Goal: Task Accomplishment & Management: Manage account settings

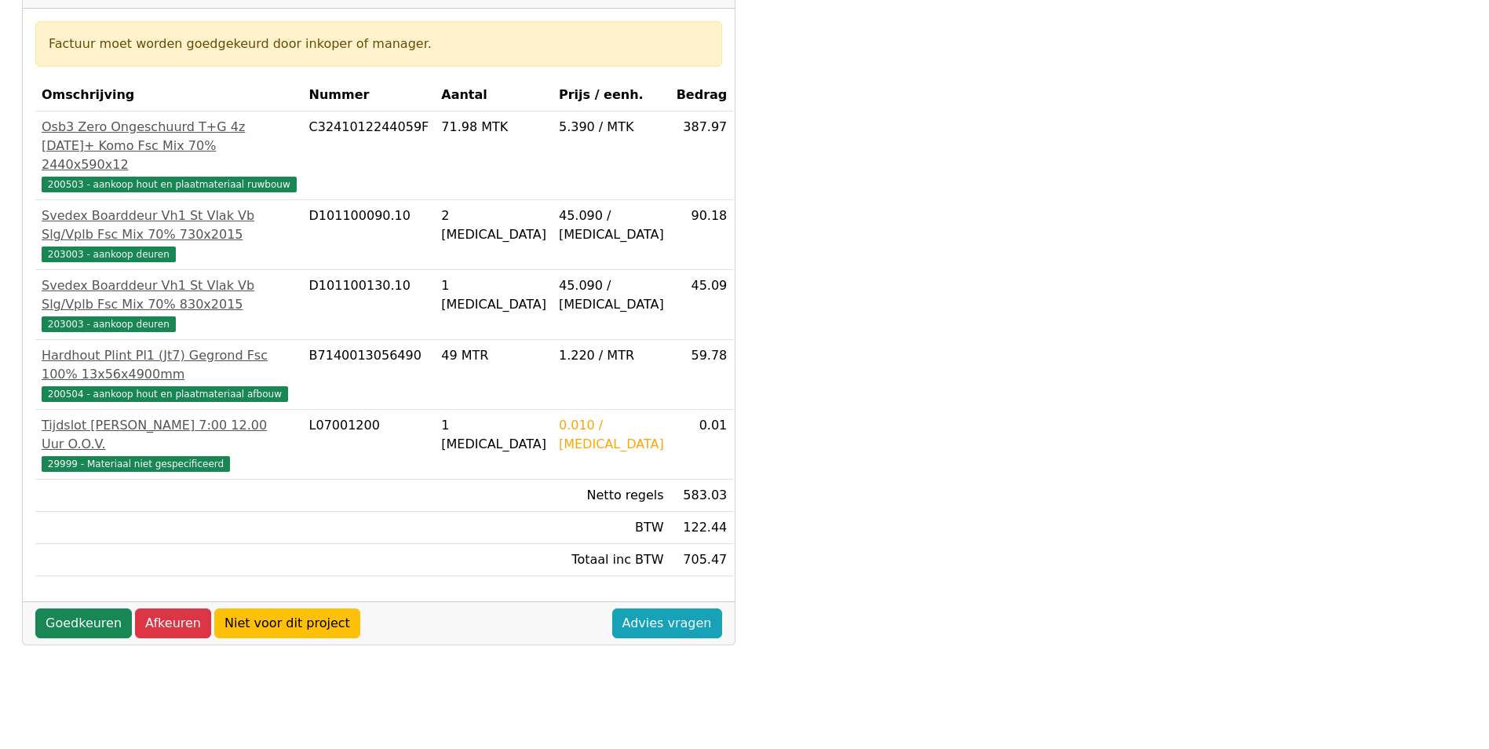
scroll to position [236, 0]
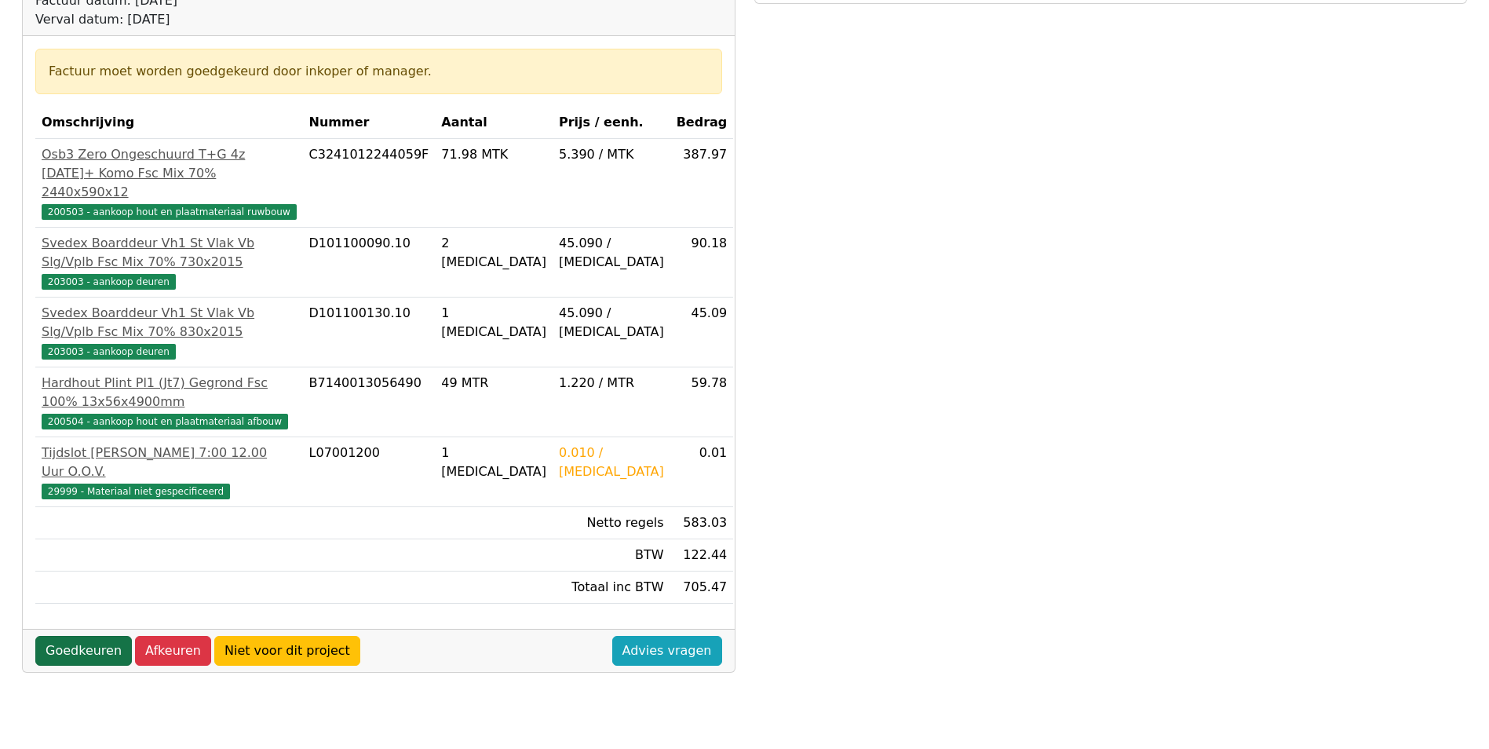
click at [85, 636] on link "Goedkeuren" at bounding box center [83, 651] width 97 height 30
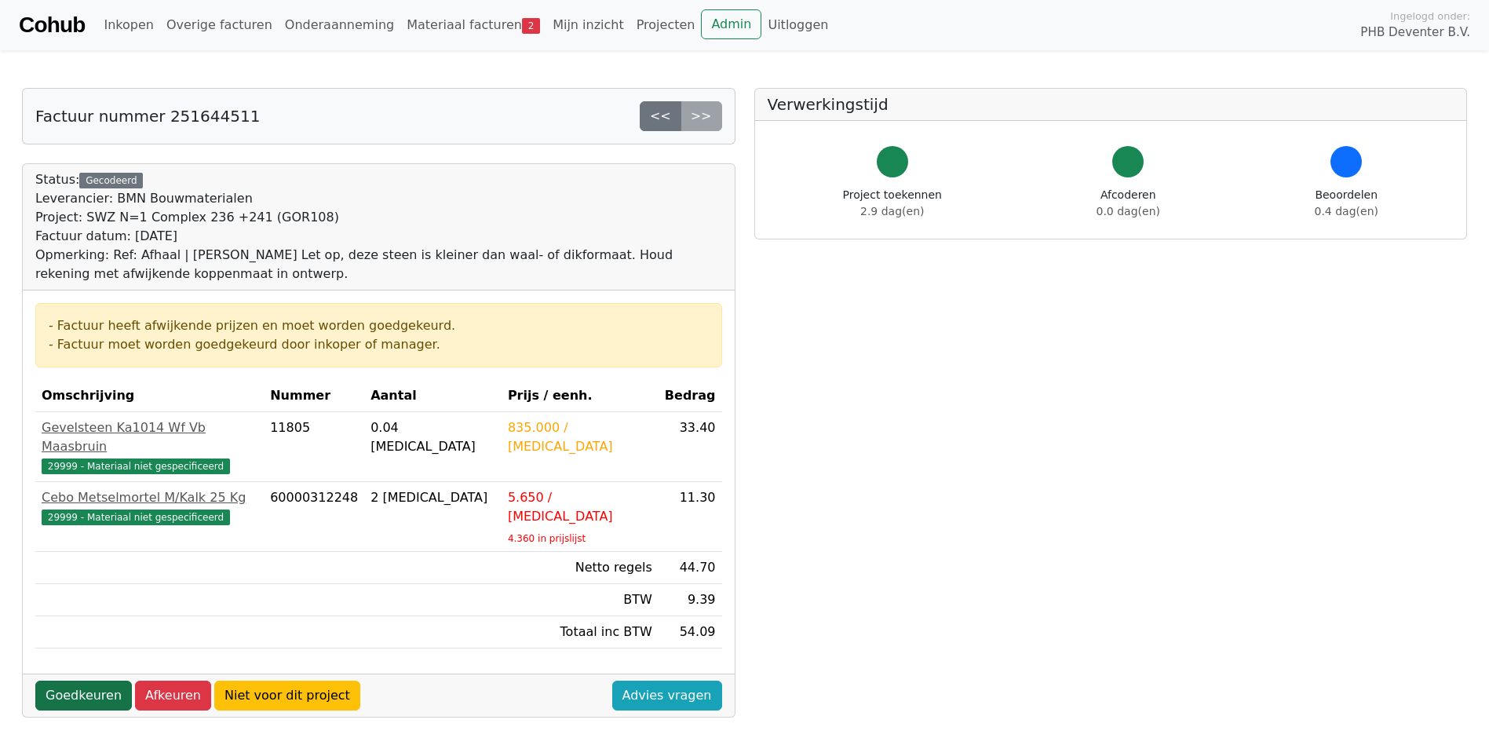
click at [85, 681] on link "Goedkeuren" at bounding box center [83, 696] width 97 height 30
